Goal: Find specific page/section: Find specific page/section

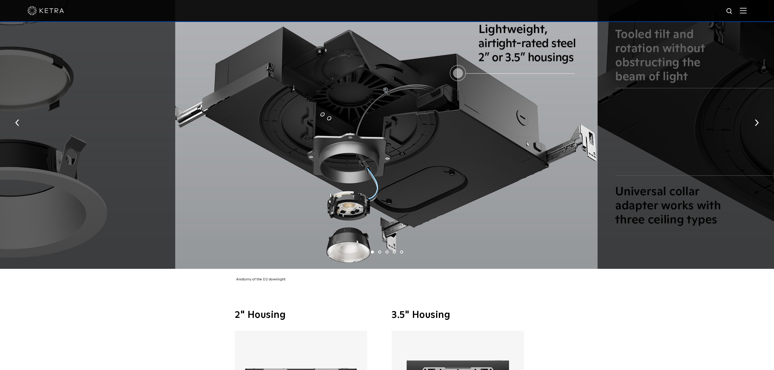
scroll to position [1231, 0]
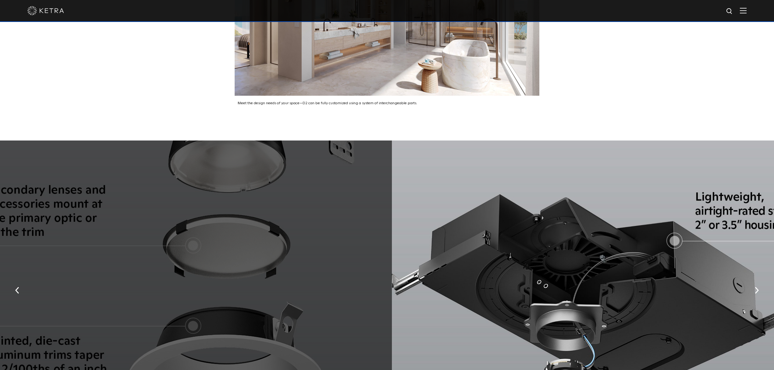
drag, startPoint x: 209, startPoint y: 182, endPoint x: 507, endPoint y: 190, distance: 298.3
click at [507, 190] on div at bounding box center [603, 288] width 422 height 296
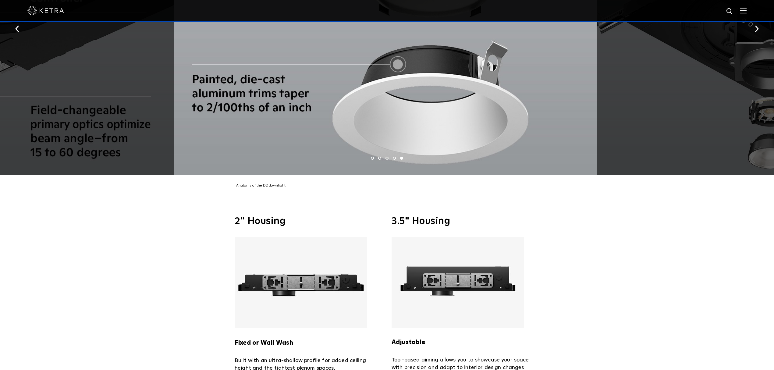
scroll to position [1493, 0]
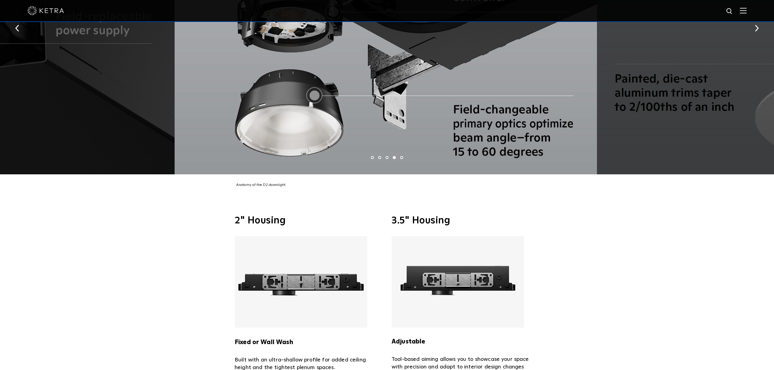
drag, startPoint x: 266, startPoint y: 127, endPoint x: 559, endPoint y: 178, distance: 297.5
click at [559, 178] on div "1 2 3 4 5 Anatomy of the D2 downlight" at bounding box center [387, 33] width 774 height 310
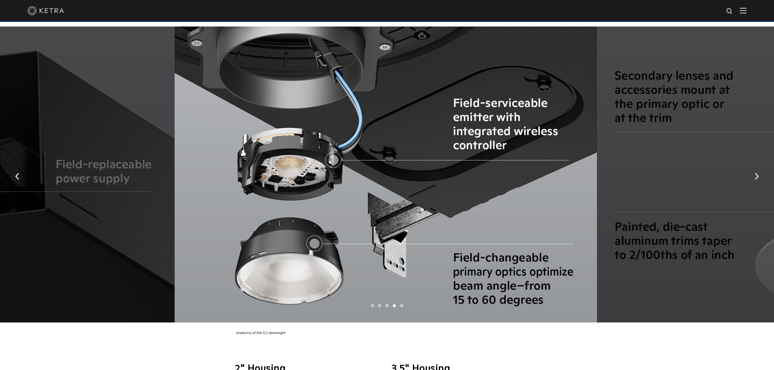
scroll to position [1344, 0]
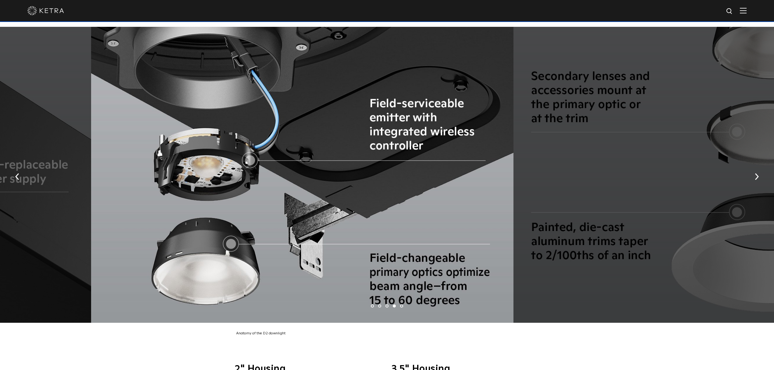
drag, startPoint x: 373, startPoint y: 140, endPoint x: 120, endPoint y: 122, distance: 253.8
click at [120, 122] on div at bounding box center [302, 175] width 422 height 296
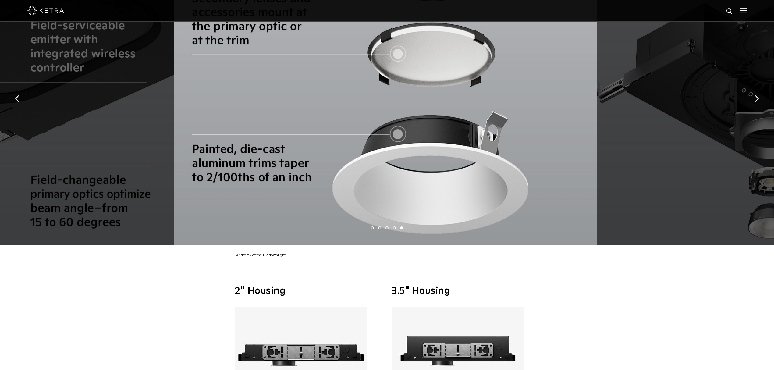
scroll to position [1423, 0]
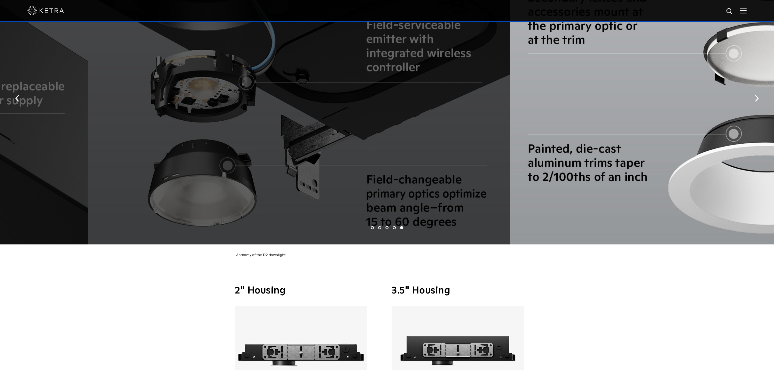
drag, startPoint x: 394, startPoint y: 94, endPoint x: 520, endPoint y: 110, distance: 126.4
click at [520, 110] on div at bounding box center [721, 97] width 422 height 296
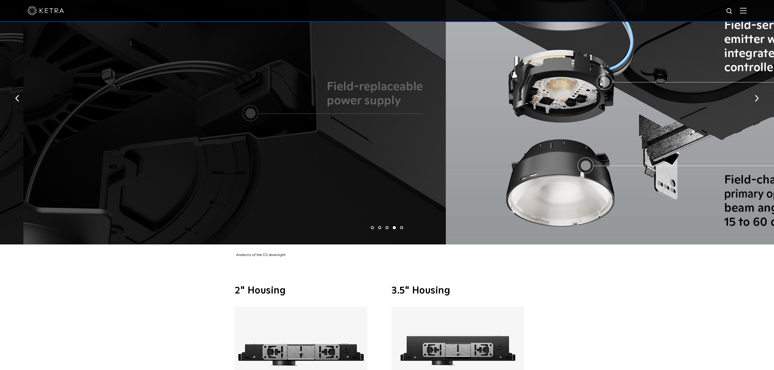
drag, startPoint x: 420, startPoint y: 157, endPoint x: 689, endPoint y: 175, distance: 268.9
click at [689, 175] on div at bounding box center [657, 97] width 422 height 296
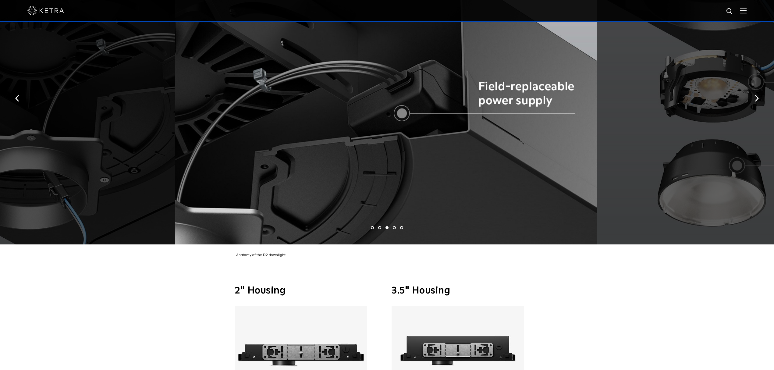
click at [753, 6] on div at bounding box center [387, 11] width 774 height 22
click at [746, 10] on img at bounding box center [743, 11] width 7 height 6
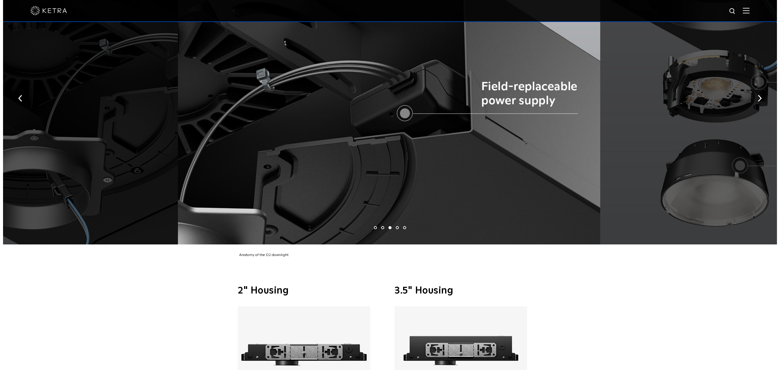
scroll to position [1426, 0]
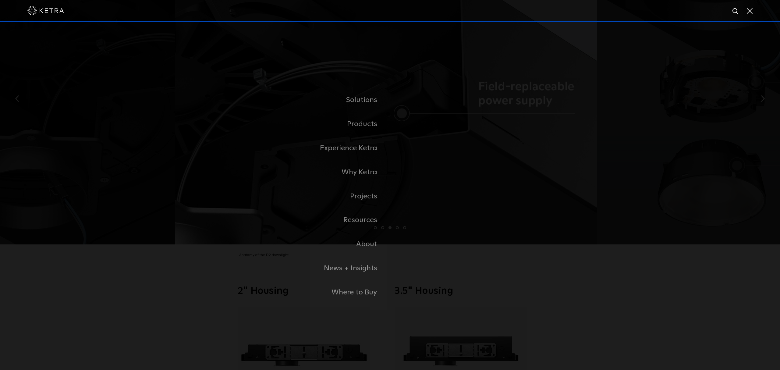
click at [0, 0] on link "Residential Products" at bounding box center [0, 0] width 0 height 0
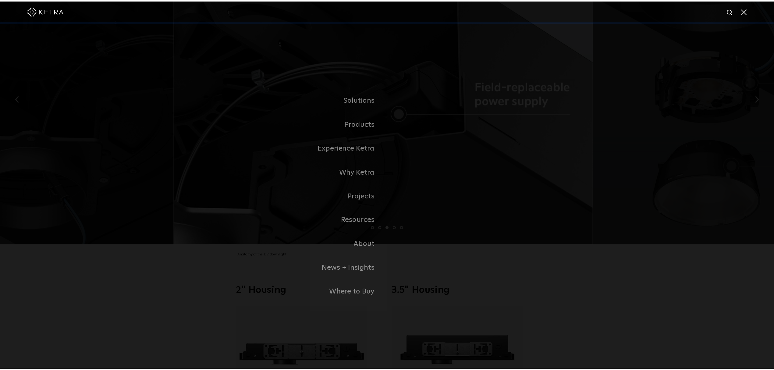
scroll to position [1423, 0]
